Goal: Check status

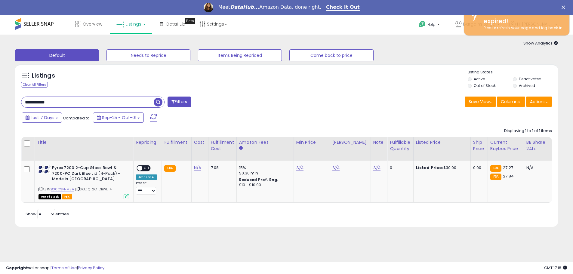
click at [388, 91] on div "Listings Clear All Filters" at bounding box center [286, 78] width 543 height 28
